Goal: Task Accomplishment & Management: Complete application form

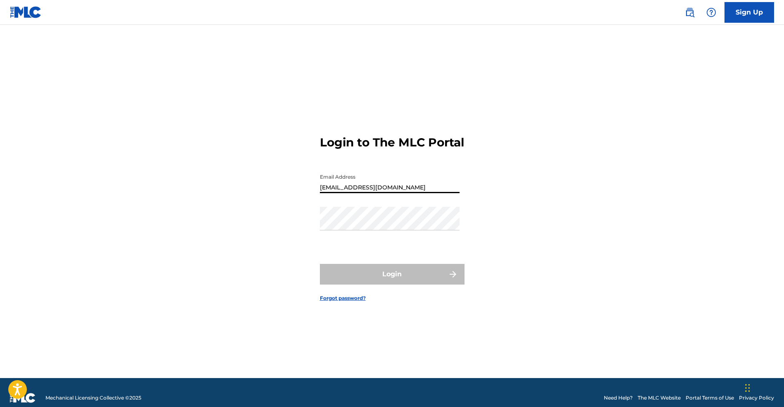
type input "[EMAIL_ADDRESS][DOMAIN_NAME]"
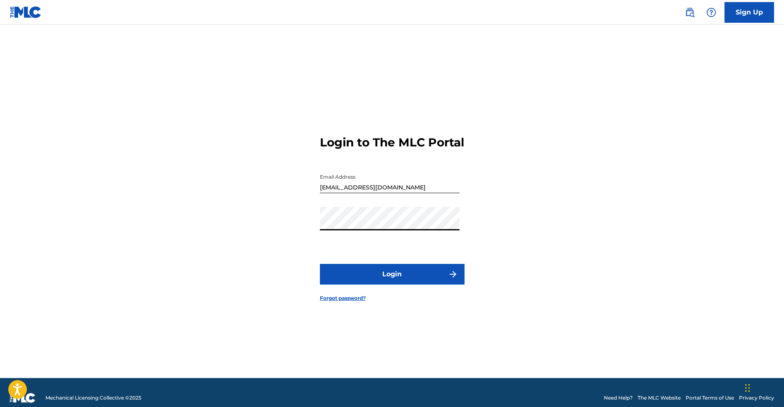
click at [392, 281] on button "Login" at bounding box center [392, 274] width 145 height 21
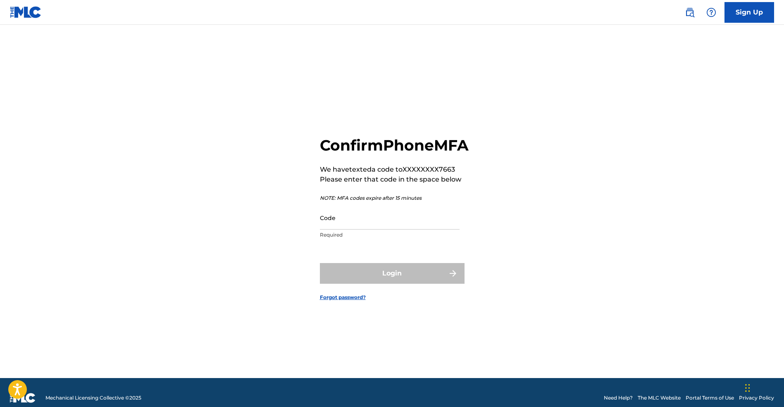
click at [381, 229] on input "Code" at bounding box center [390, 218] width 140 height 24
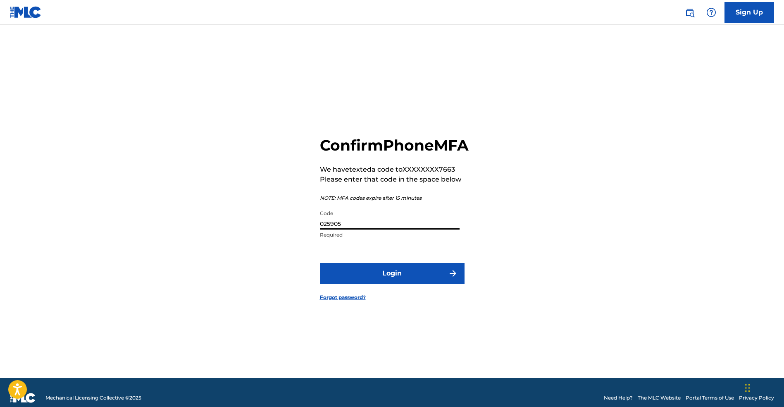
type input "025905"
click at [392, 282] on button "Login" at bounding box center [392, 273] width 145 height 21
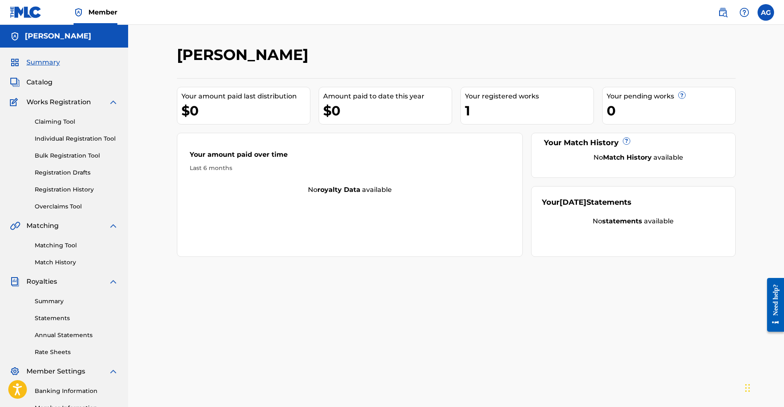
click at [60, 119] on link "Claiming Tool" at bounding box center [76, 121] width 83 height 9
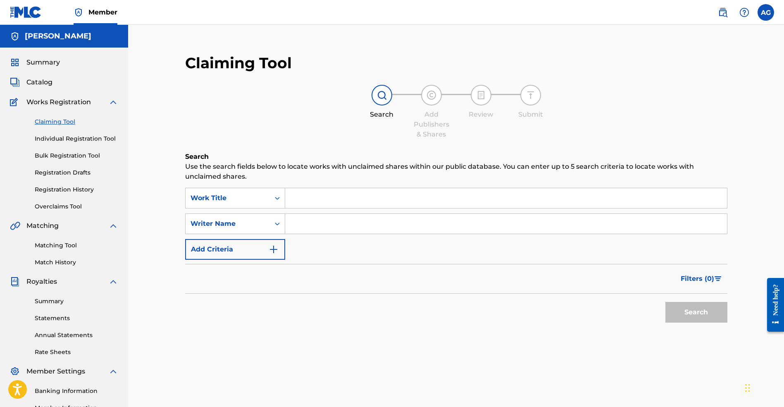
click at [304, 200] on input "Search Form" at bounding box center [506, 198] width 442 height 20
type input "i"
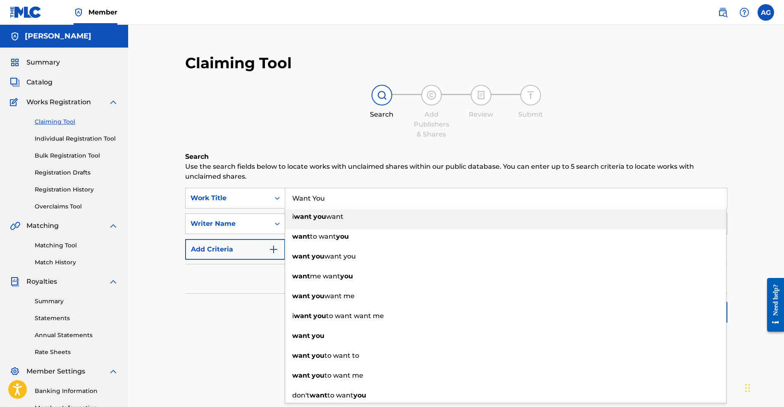
type input "Want You"
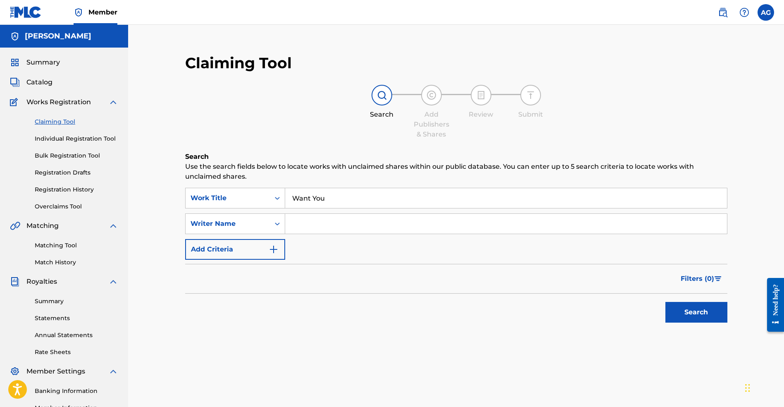
click at [320, 148] on div "Claiming Tool Search Add Publishers & Shares Review Submit Search Use the searc…" at bounding box center [456, 210] width 559 height 331
click at [307, 224] on input "Search Form" at bounding box center [506, 224] width 442 height 20
click at [696, 312] on button "Search" at bounding box center [696, 312] width 62 height 21
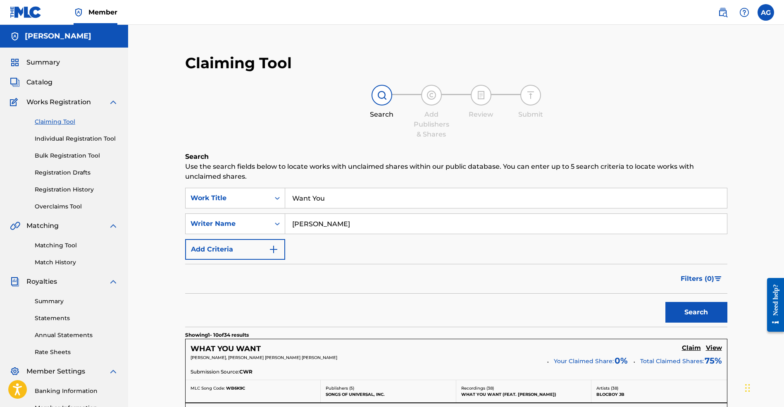
type input "[PERSON_NAME]"
click at [696, 312] on button "Search" at bounding box center [696, 312] width 62 height 21
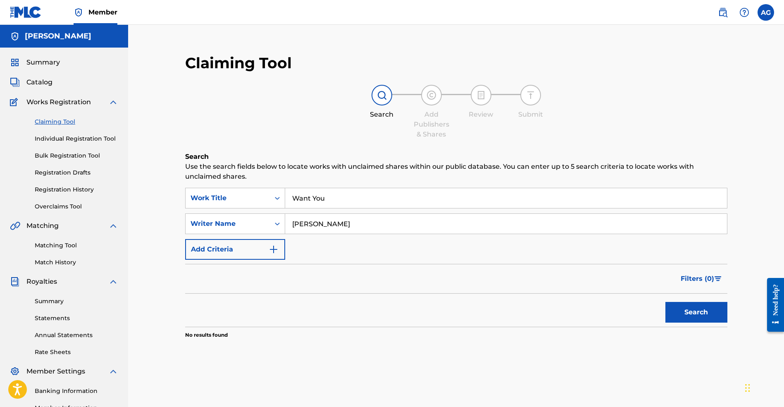
click at [261, 252] on button "Add Criteria" at bounding box center [235, 249] width 100 height 21
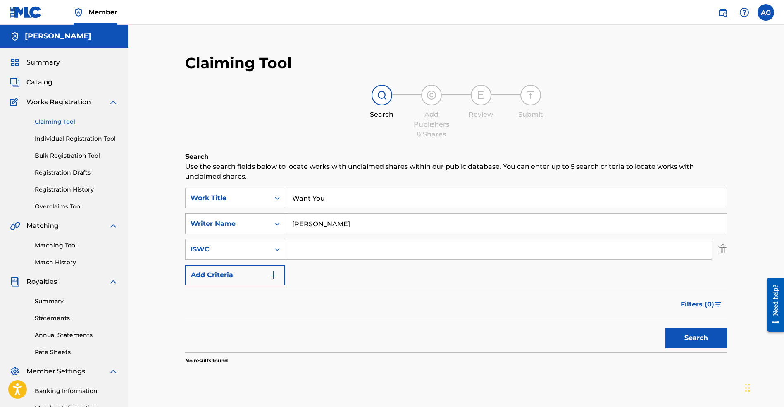
click at [274, 223] on icon "Search Form" at bounding box center [277, 223] width 8 height 8
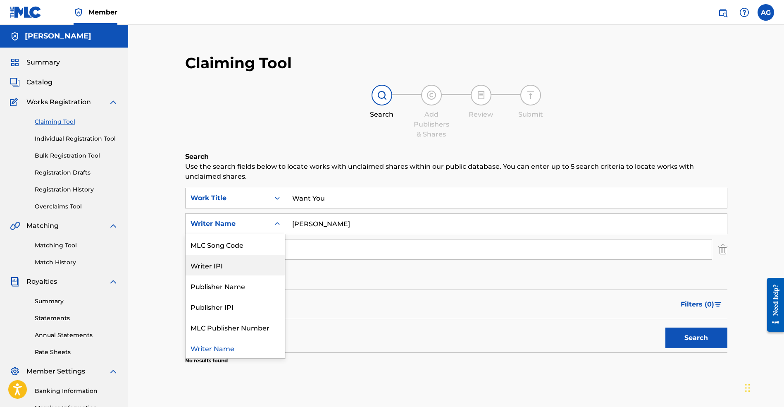
click at [78, 102] on span "Works Registration" at bounding box center [58, 102] width 64 height 10
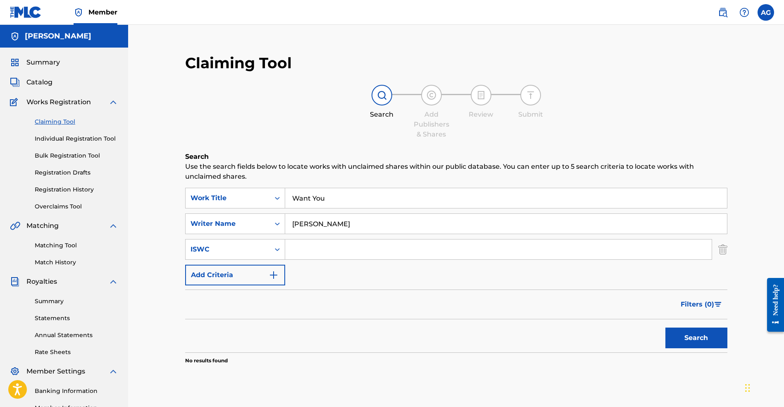
click at [82, 103] on span "Works Registration" at bounding box center [58, 102] width 64 height 10
click at [109, 99] on img at bounding box center [113, 102] width 10 height 10
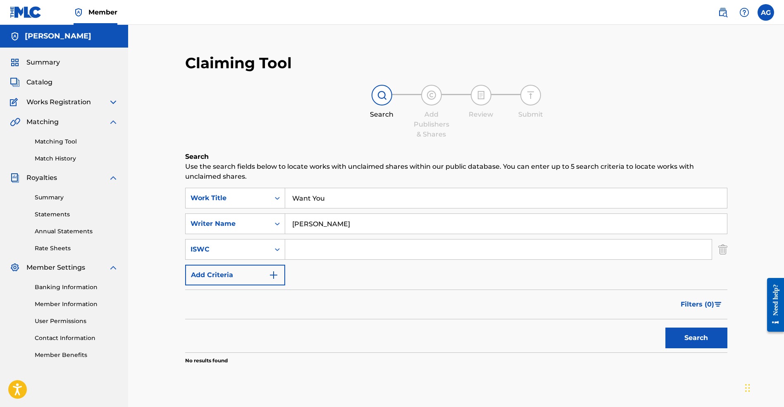
click at [55, 86] on div "Catalog" at bounding box center [64, 82] width 108 height 10
click at [55, 84] on div "Catalog" at bounding box center [64, 82] width 108 height 10
click at [49, 80] on span "Catalog" at bounding box center [39, 82] width 26 height 10
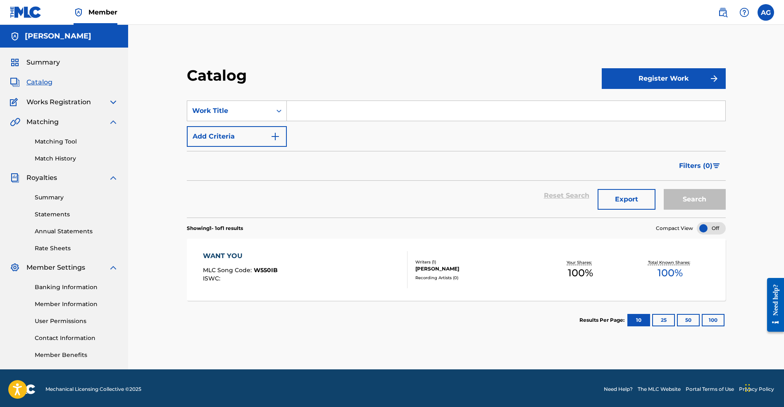
click at [217, 255] on div "WANT YOU" at bounding box center [240, 256] width 75 height 10
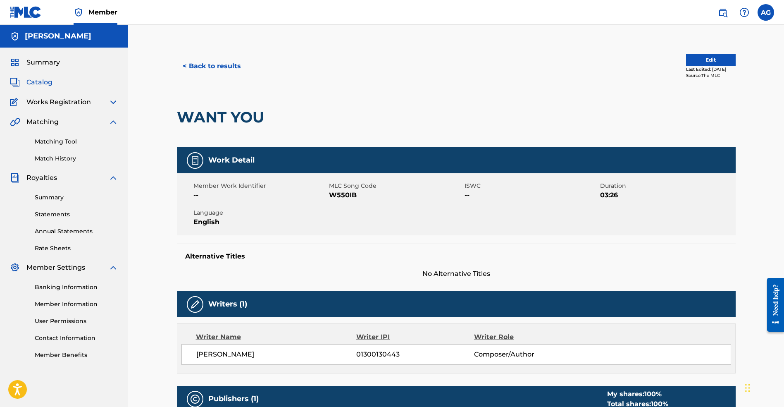
click at [699, 59] on button "Edit" at bounding box center [711, 60] width 50 height 12
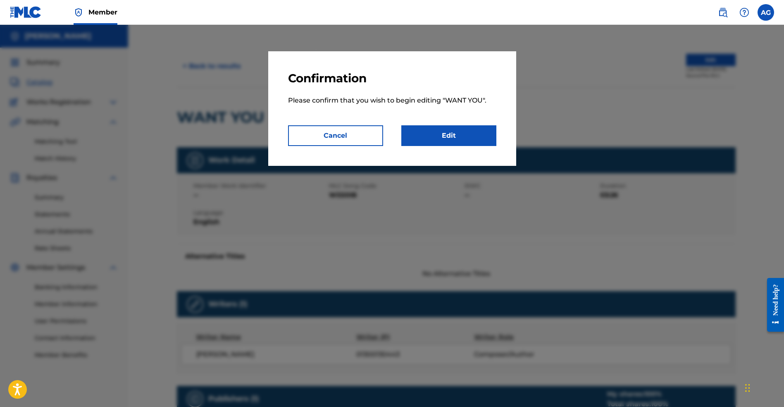
click at [441, 138] on link "Edit" at bounding box center [448, 135] width 95 height 21
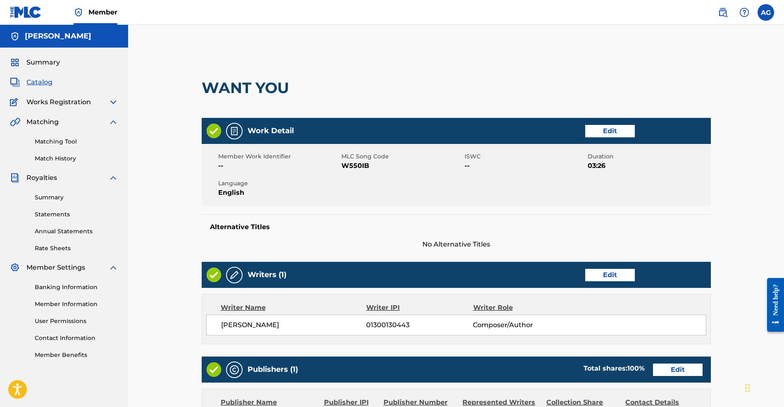
click at [612, 132] on link "Edit" at bounding box center [610, 131] width 50 height 12
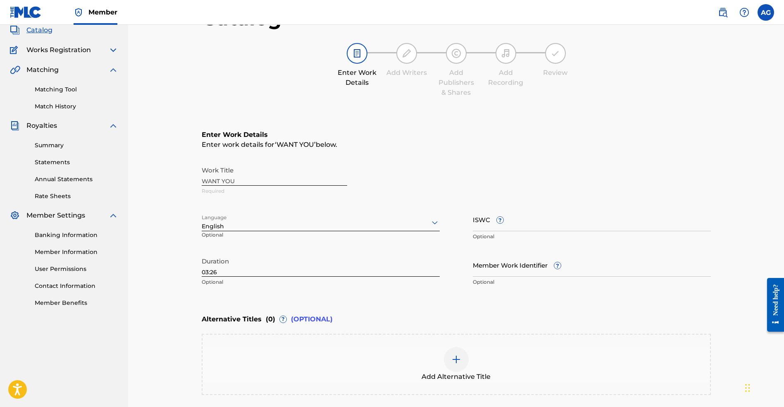
scroll to position [109, 0]
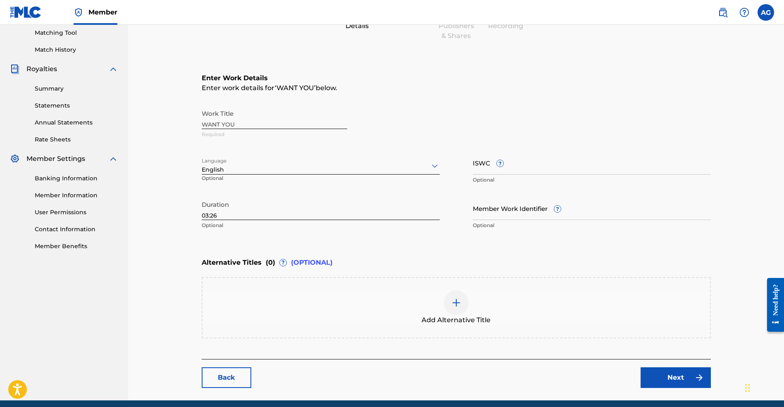
click at [484, 163] on input "ISWC ?" at bounding box center [592, 163] width 238 height 24
click at [235, 385] on link "Back" at bounding box center [227, 377] width 50 height 21
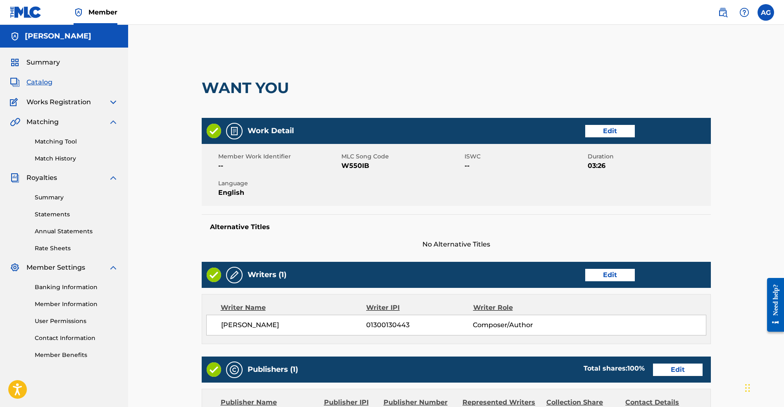
click at [36, 81] on span "Catalog" at bounding box center [39, 82] width 26 height 10
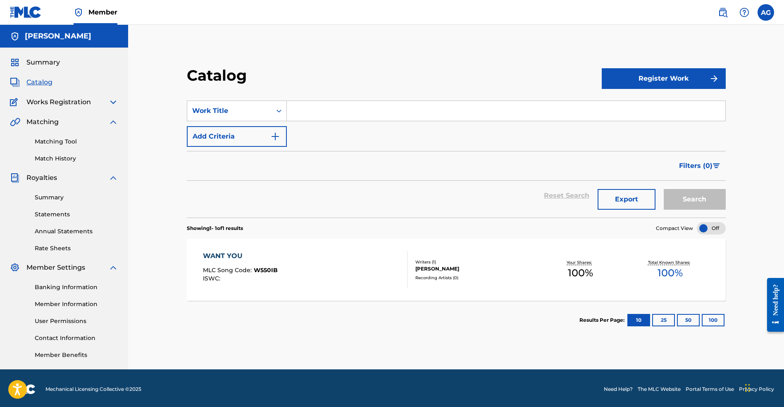
click at [231, 255] on div "WANT YOU" at bounding box center [240, 256] width 75 height 10
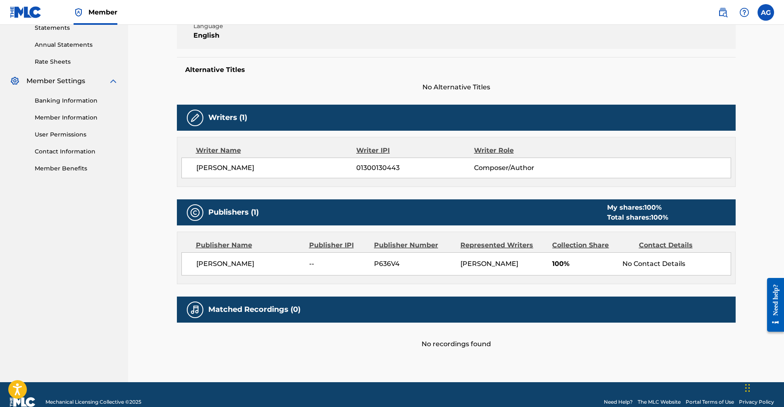
scroll to position [211, 0]
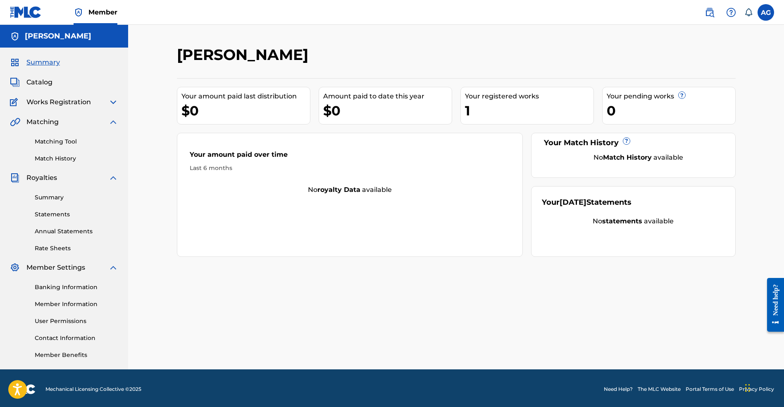
click at [45, 83] on span "Catalog" at bounding box center [39, 82] width 26 height 10
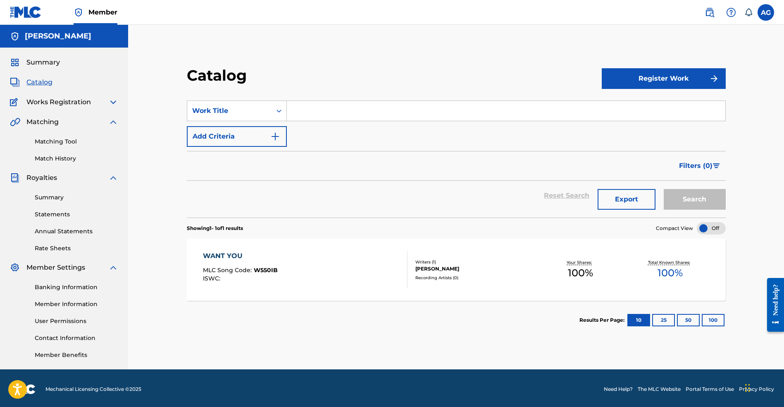
click at [236, 254] on div "WANT YOU" at bounding box center [240, 256] width 75 height 10
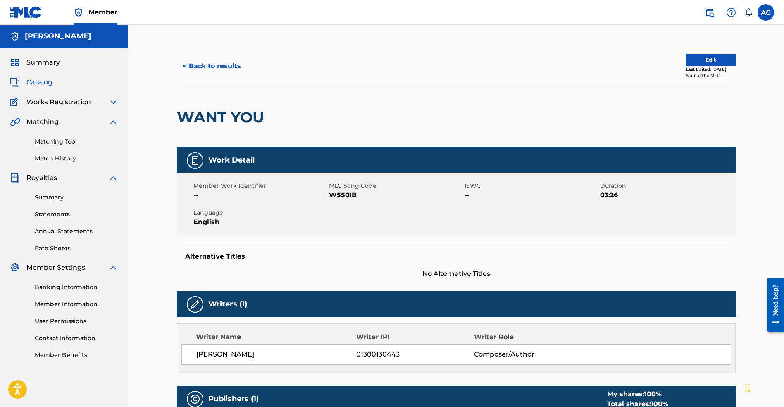
click at [697, 58] on button "Edit" at bounding box center [711, 60] width 50 height 12
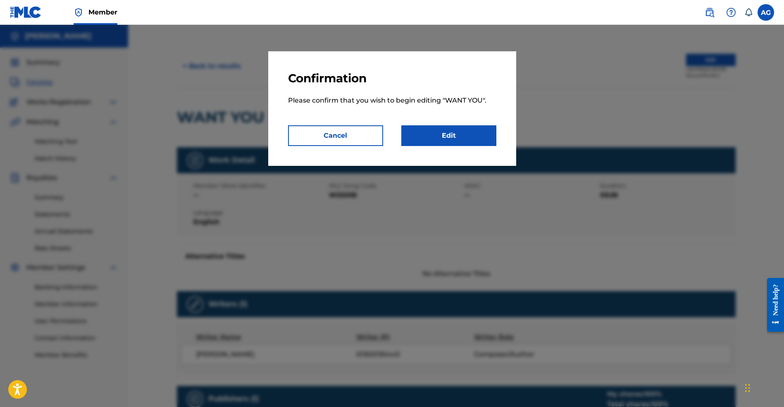
click at [439, 134] on link "Edit" at bounding box center [448, 135] width 95 height 21
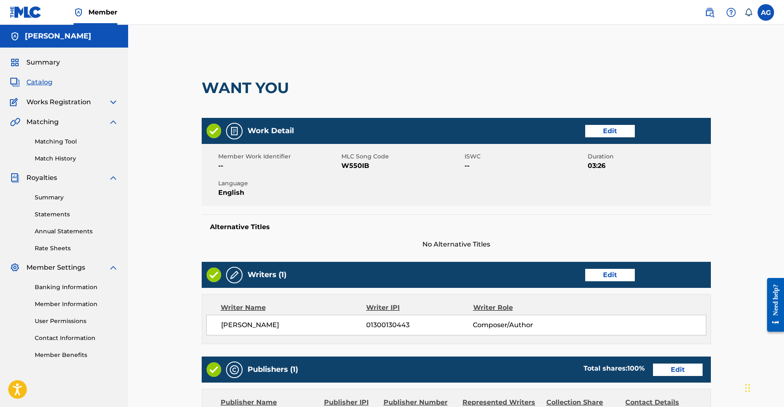
click at [618, 128] on link "Edit" at bounding box center [610, 131] width 50 height 12
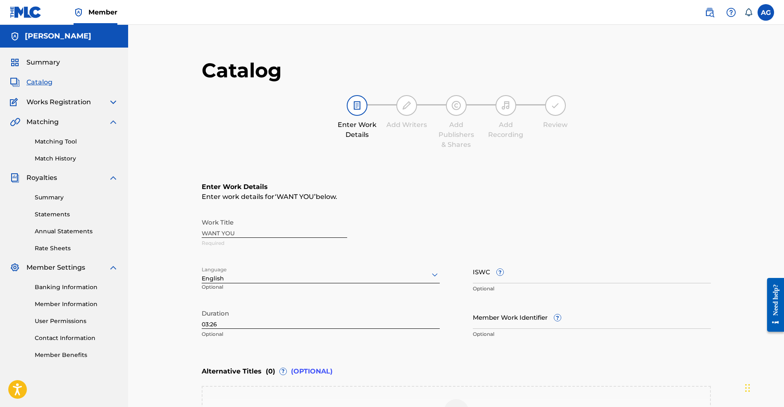
click at [503, 279] on input "ISWC ?" at bounding box center [592, 272] width 238 height 24
paste input "T-333631972-9"
type input "T-333631972-9"
click at [544, 258] on div "Work Title WANT YOU Required Language English Optional ISWC ? T-333631972-9 Opt…" at bounding box center [456, 278] width 509 height 128
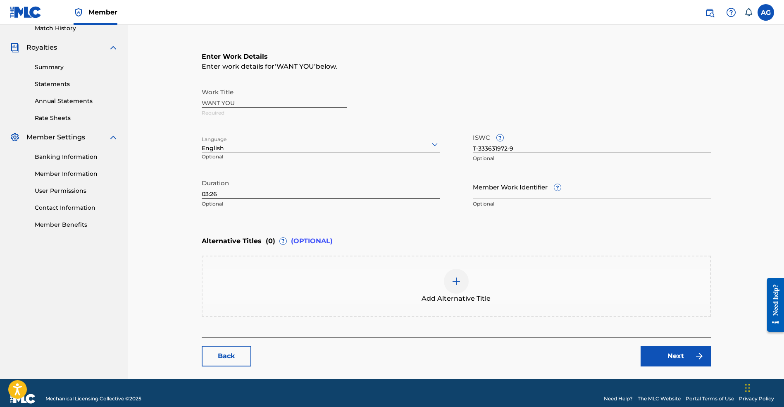
scroll to position [142, 0]
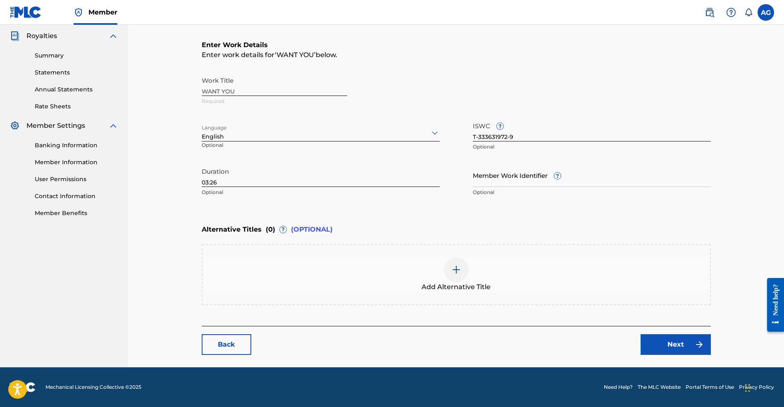
click at [674, 346] on link "Next" at bounding box center [676, 344] width 70 height 21
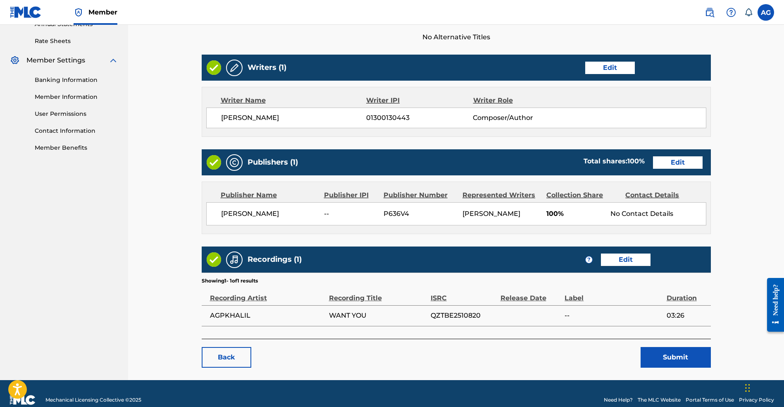
scroll to position [205, 0]
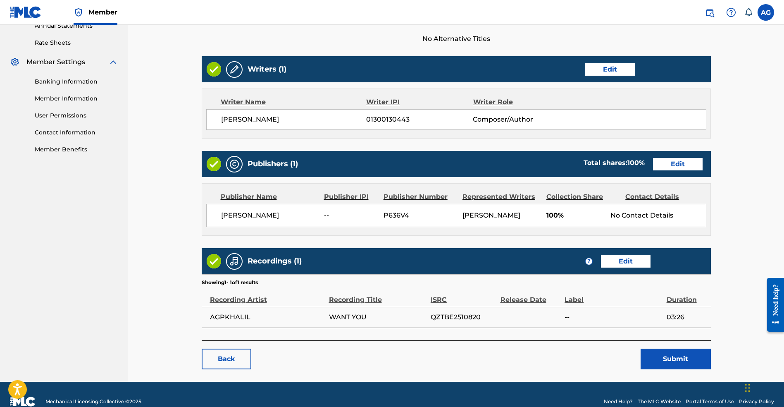
click at [631, 267] on link "Edit" at bounding box center [626, 261] width 50 height 12
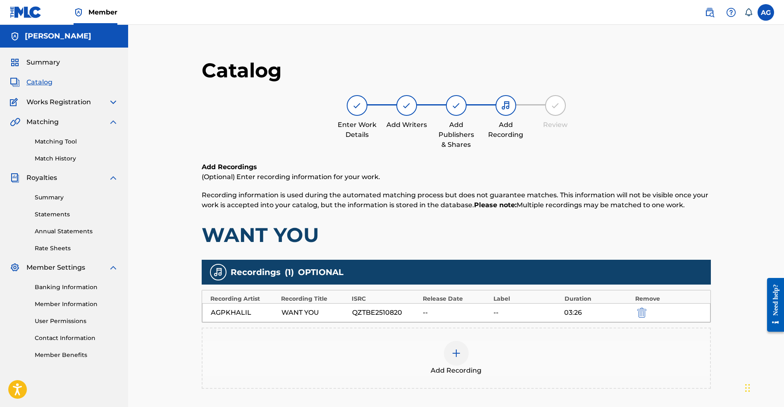
click at [429, 312] on div "--" at bounding box center [456, 312] width 67 height 10
click at [426, 311] on div "--" at bounding box center [456, 312] width 67 height 10
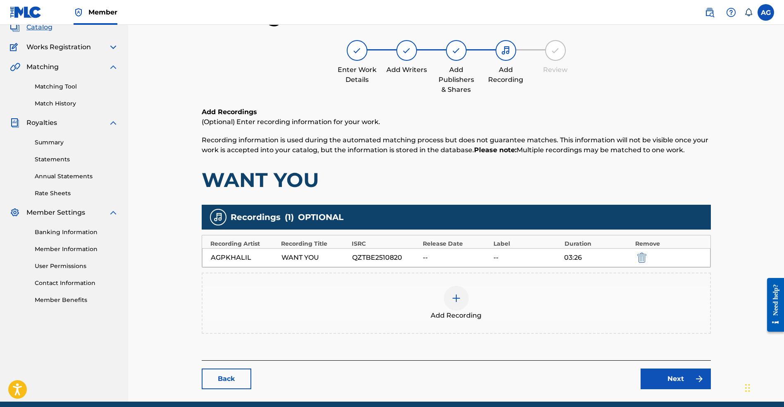
scroll to position [89, 0]
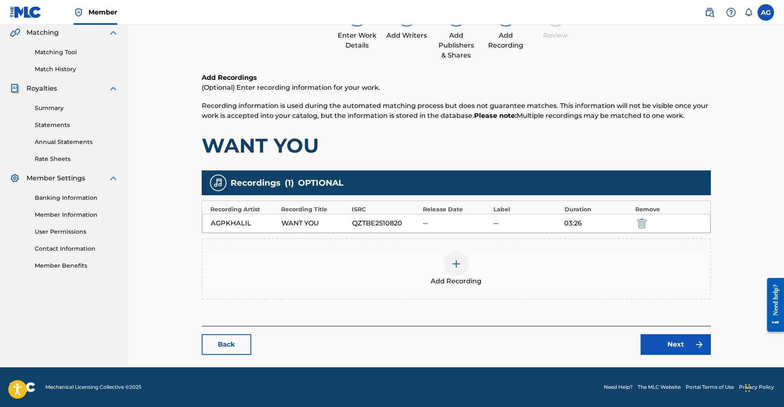
click at [429, 224] on div "--" at bounding box center [456, 223] width 67 height 10
click at [248, 341] on link "Back" at bounding box center [227, 344] width 50 height 21
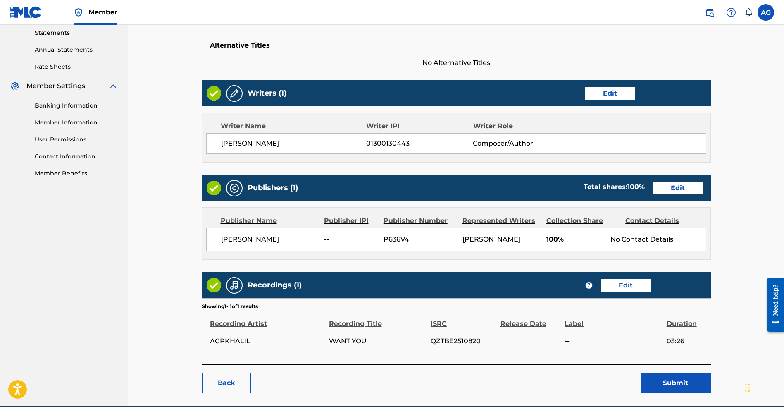
scroll to position [230, 0]
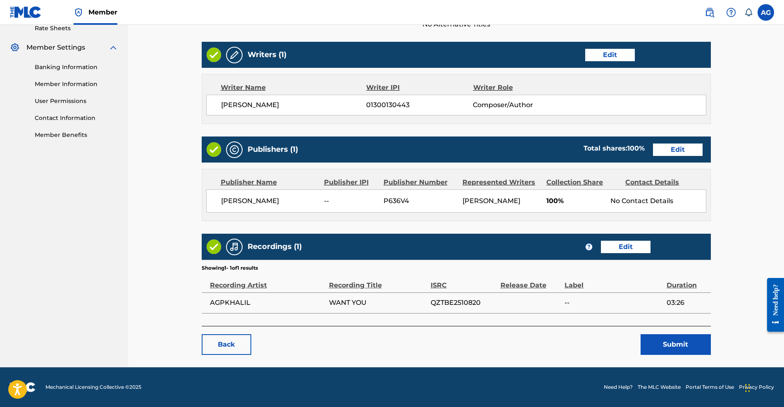
click at [691, 348] on button "Submit" at bounding box center [676, 344] width 70 height 21
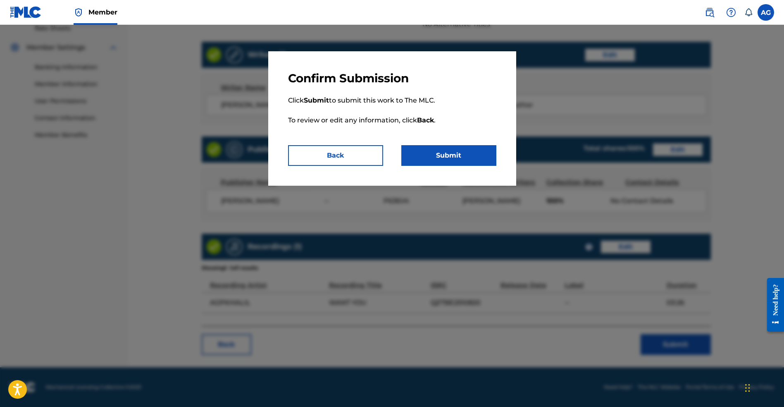
click at [437, 156] on button "Submit" at bounding box center [448, 155] width 95 height 21
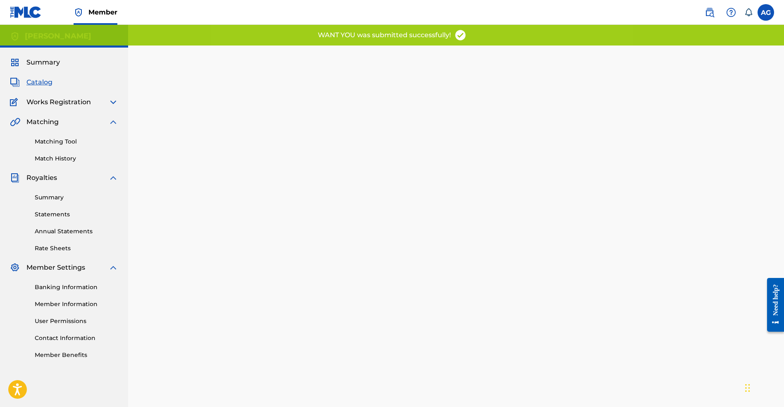
click at [38, 84] on span "Catalog" at bounding box center [39, 82] width 26 height 10
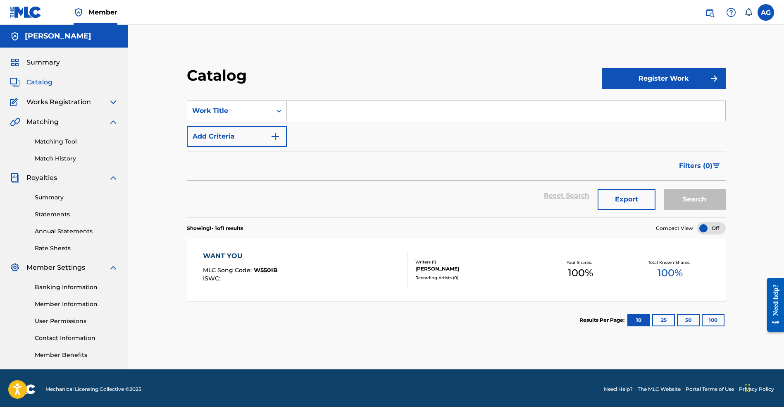
click at [44, 101] on span "Works Registration" at bounding box center [58, 102] width 64 height 10
click at [52, 106] on span "Works Registration" at bounding box center [58, 102] width 64 height 10
click at [110, 102] on img at bounding box center [113, 102] width 10 height 10
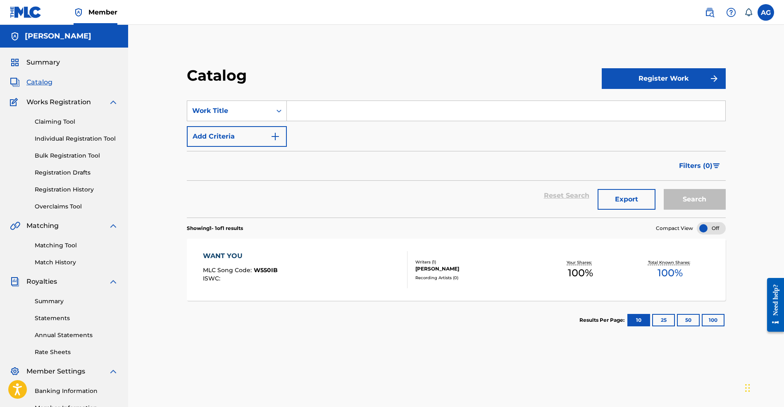
click at [68, 187] on link "Registration History" at bounding box center [76, 189] width 83 height 9
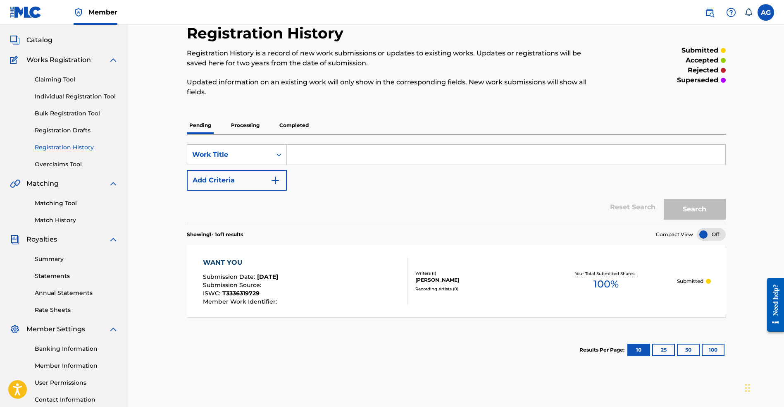
scroll to position [68, 0]
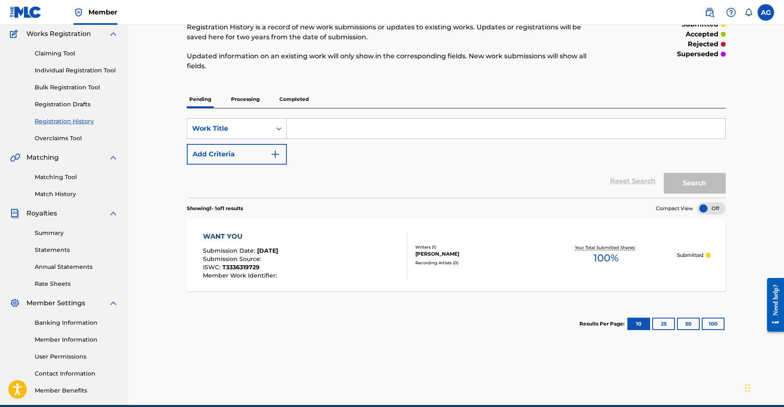
click at [250, 98] on p "Processing" at bounding box center [245, 99] width 33 height 17
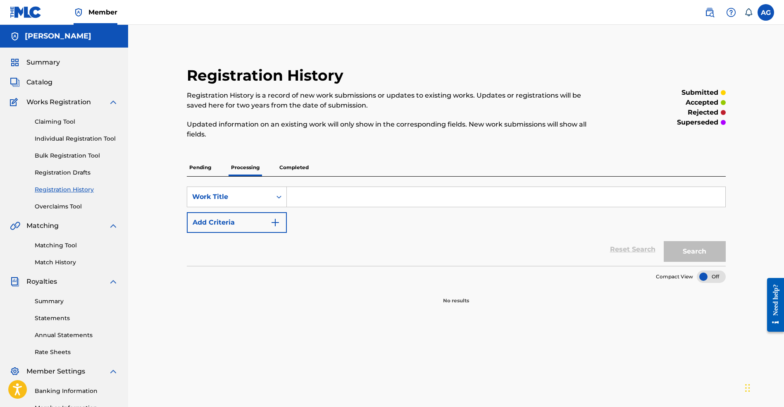
click at [293, 169] on p "Completed" at bounding box center [294, 167] width 34 height 17
